Goal: Transaction & Acquisition: Purchase product/service

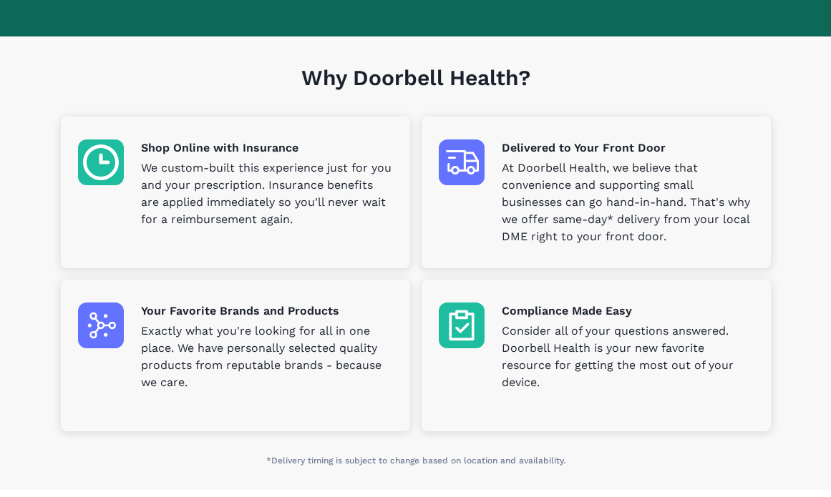
click at [338, 109] on h1 "Why Doorbell Health?" at bounding box center [416, 91] width 710 height 52
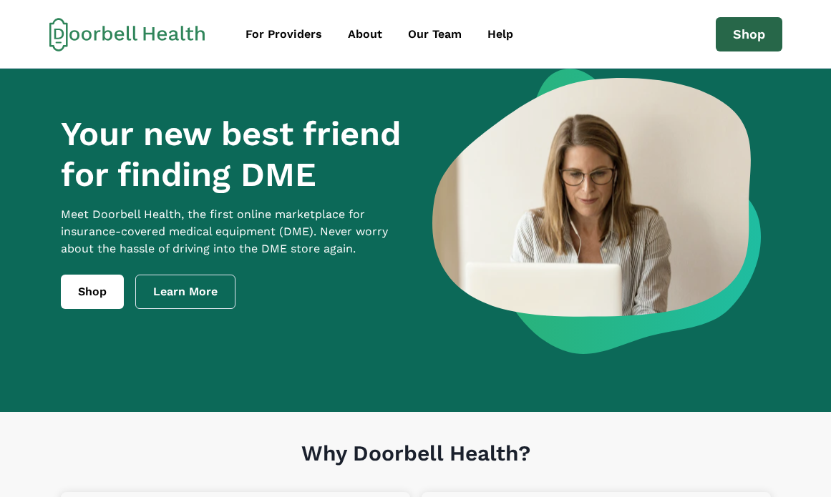
click at [722, 31] on link "Shop" at bounding box center [749, 34] width 67 height 34
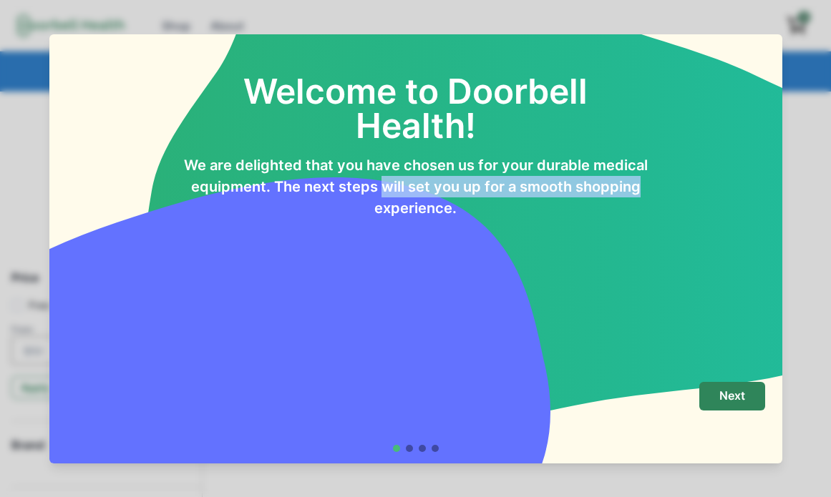
drag, startPoint x: 652, startPoint y: 181, endPoint x: 383, endPoint y: 196, distance: 269.5
click at [383, 196] on div "Welcome to Doorbell Health! We are delighted that you have chosen us for your d…" at bounding box center [416, 129] width 698 height 179
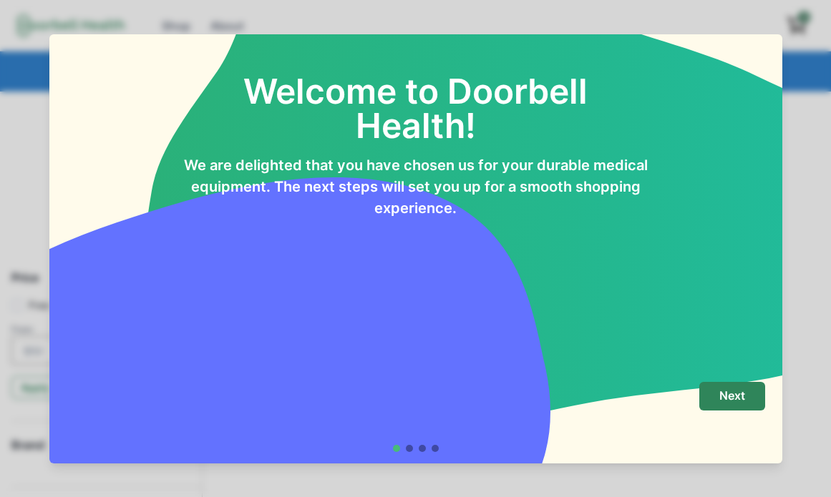
click at [407, 449] on div at bounding box center [409, 448] width 7 height 7
click at [411, 450] on div at bounding box center [409, 448] width 7 height 7
